Goal: Transaction & Acquisition: Download file/media

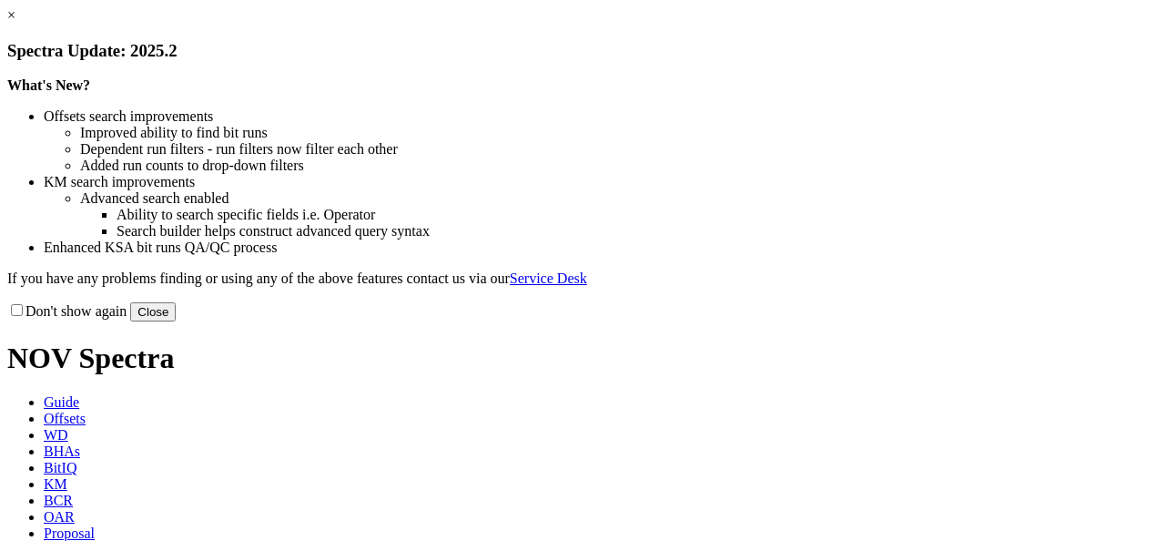
click at [15, 23] on link "×" at bounding box center [11, 14] width 8 height 15
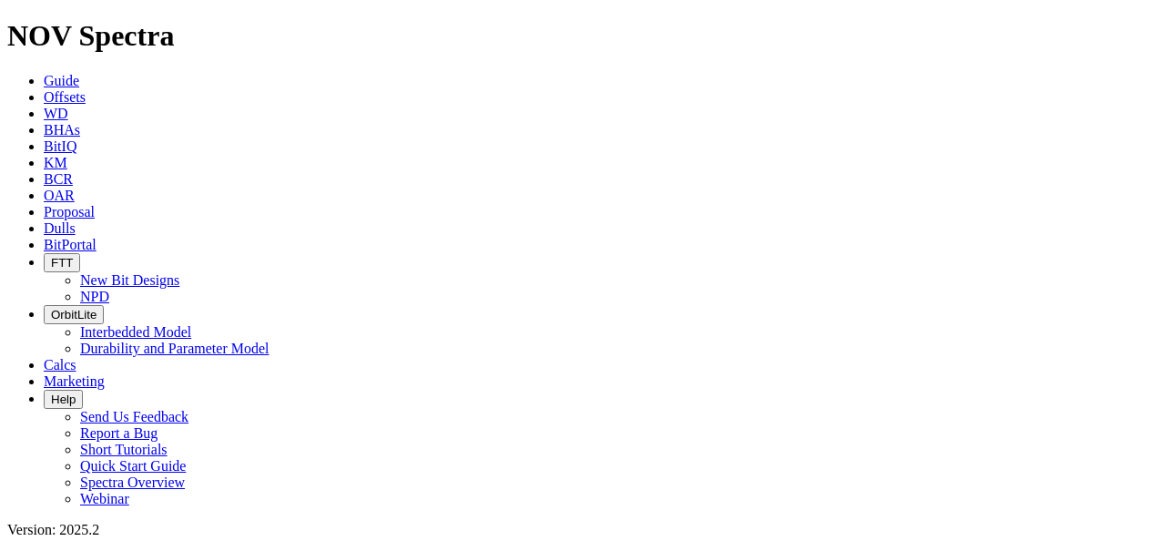
type input "xCaliper"
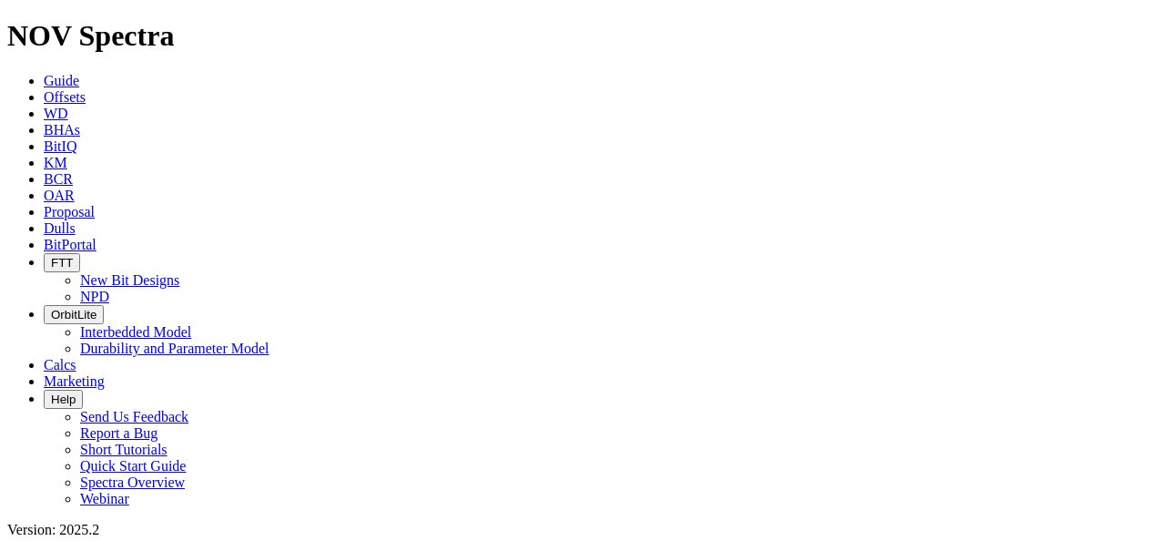
scroll to position [2591, 0]
